Goal: Book appointment/travel/reservation

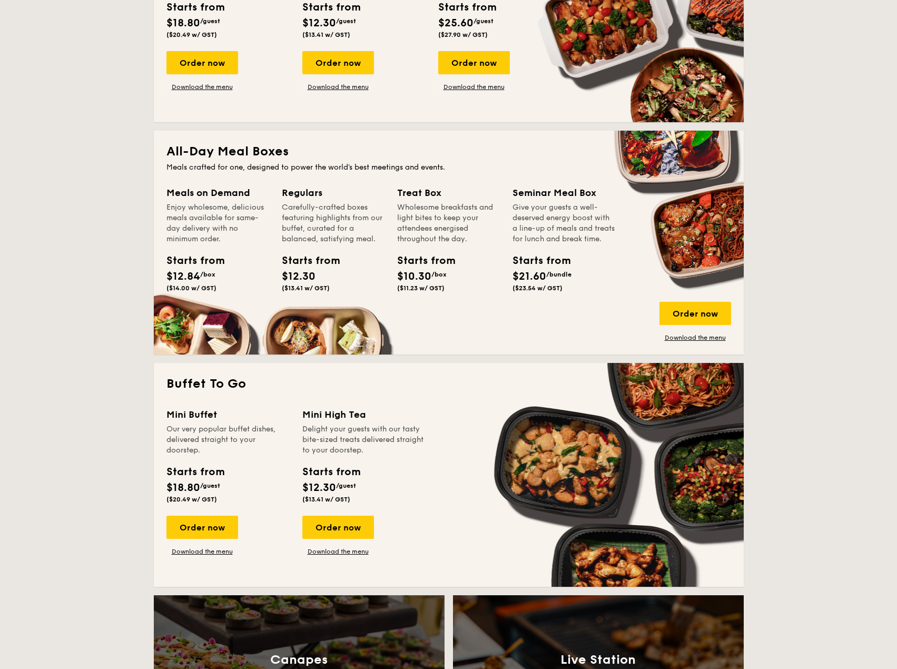
scroll to position [421, 0]
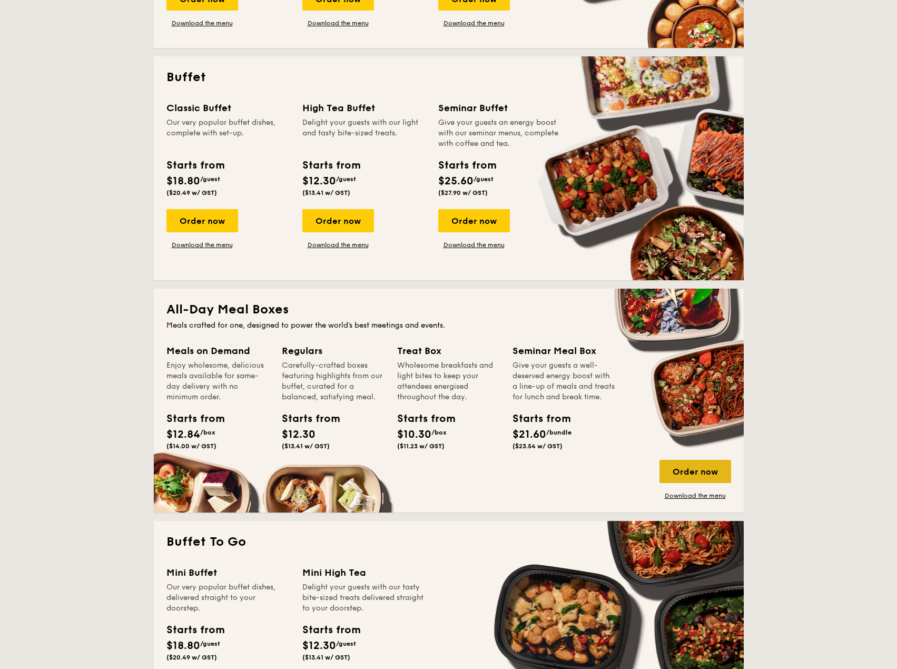
click at [717, 474] on div "Order now" at bounding box center [695, 471] width 72 height 23
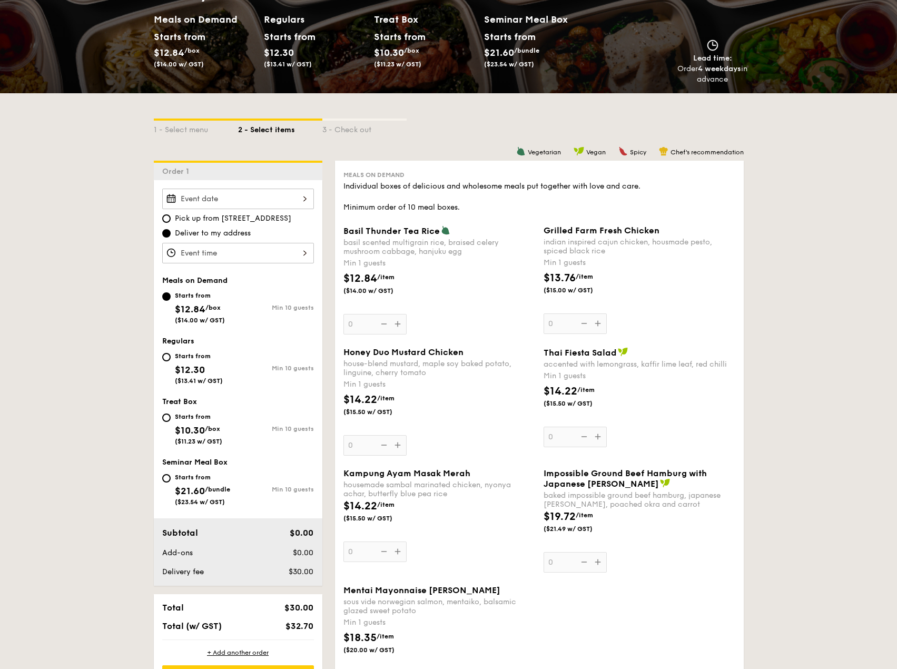
scroll to position [158, 0]
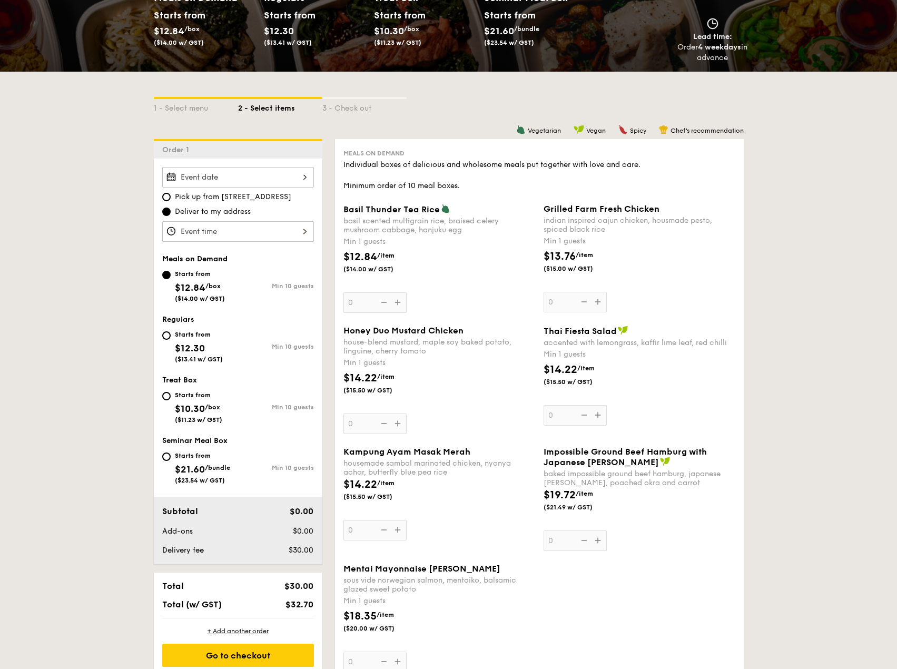
click at [303, 178] on div at bounding box center [238, 177] width 152 height 21
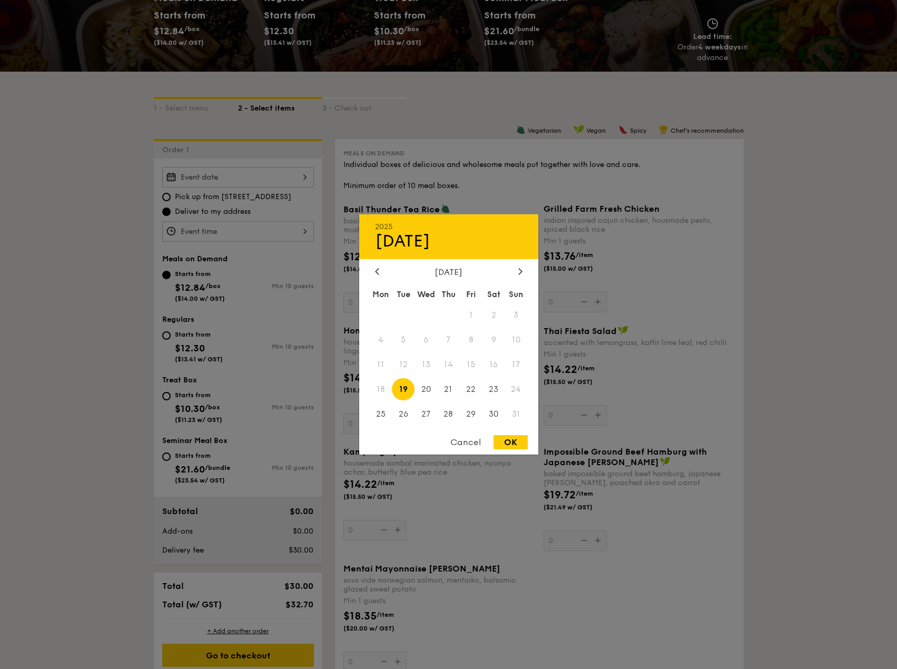
click at [121, 335] on div at bounding box center [448, 334] width 897 height 669
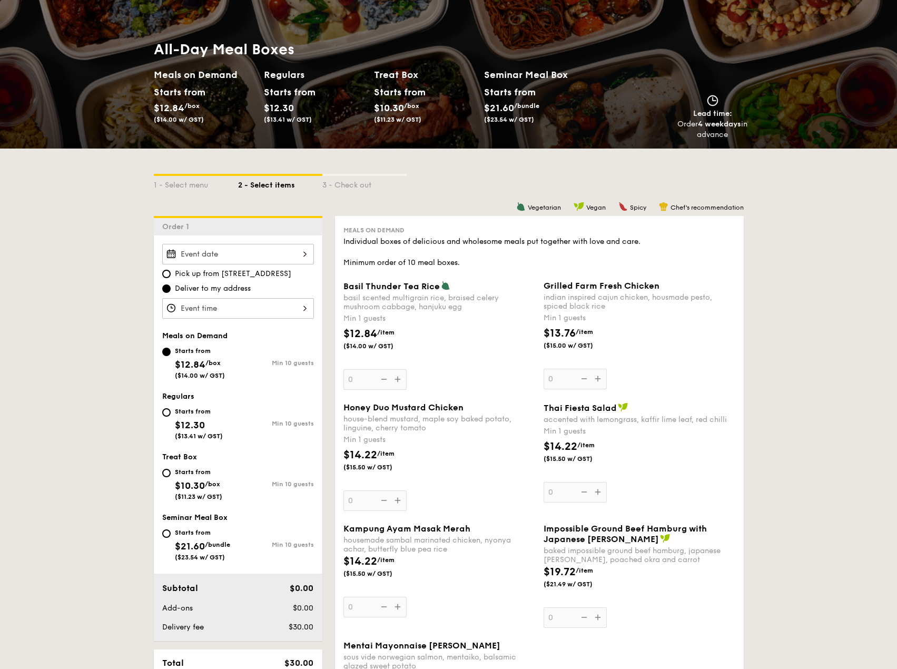
scroll to position [105, 0]
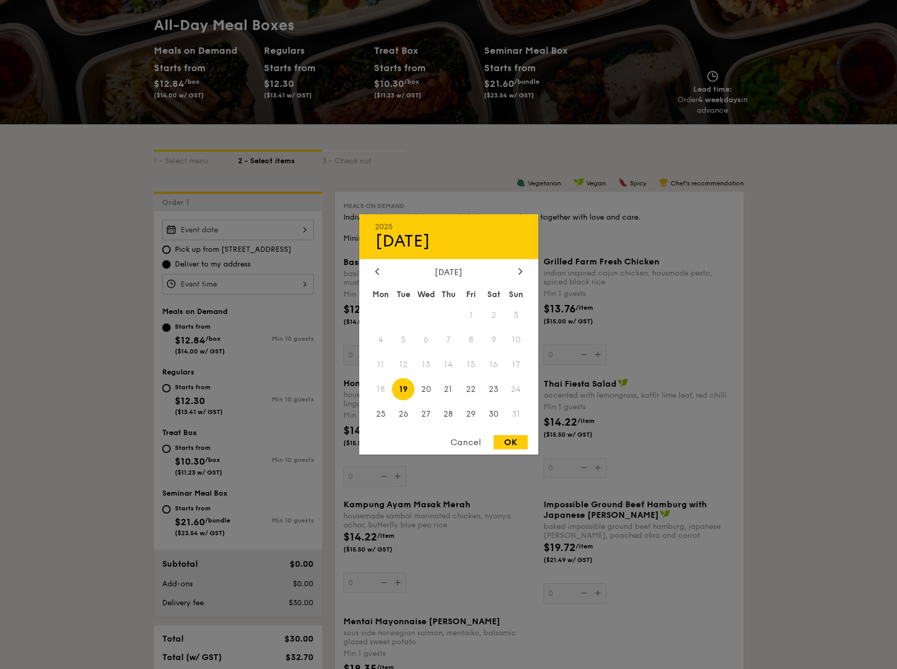
click at [262, 231] on div "2025 Aug [DATE] Tue Wed Thu Fri Sat Sun 1 2 3 4 5 6 7 8 9 10 11 12 13 14 15 16 …" at bounding box center [238, 230] width 152 height 21
click at [497, 368] on span "16" at bounding box center [493, 364] width 23 height 23
click at [468, 437] on div "Cancel" at bounding box center [466, 442] width 52 height 14
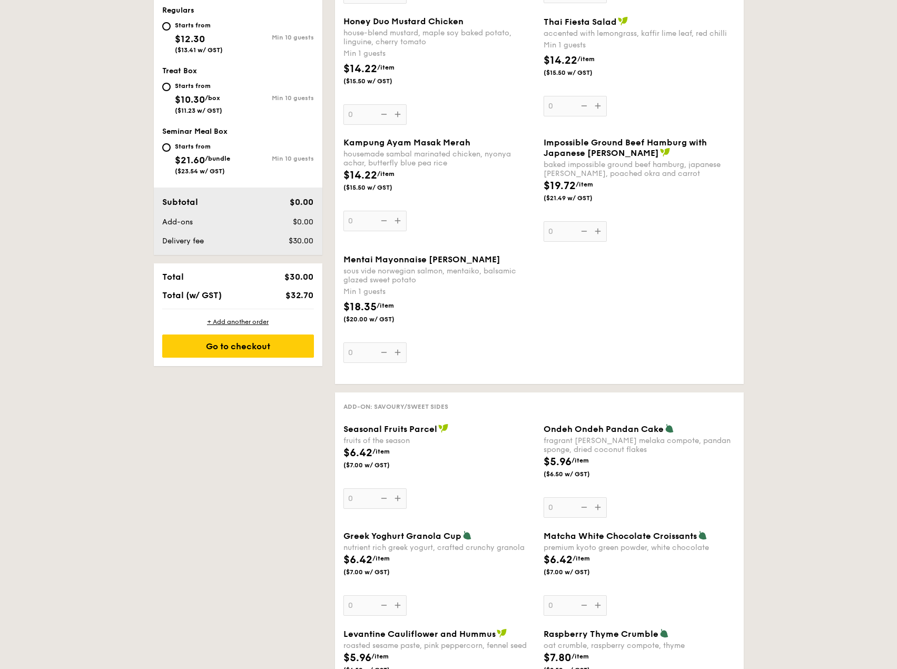
scroll to position [527, 0]
